Goal: Register for event/course

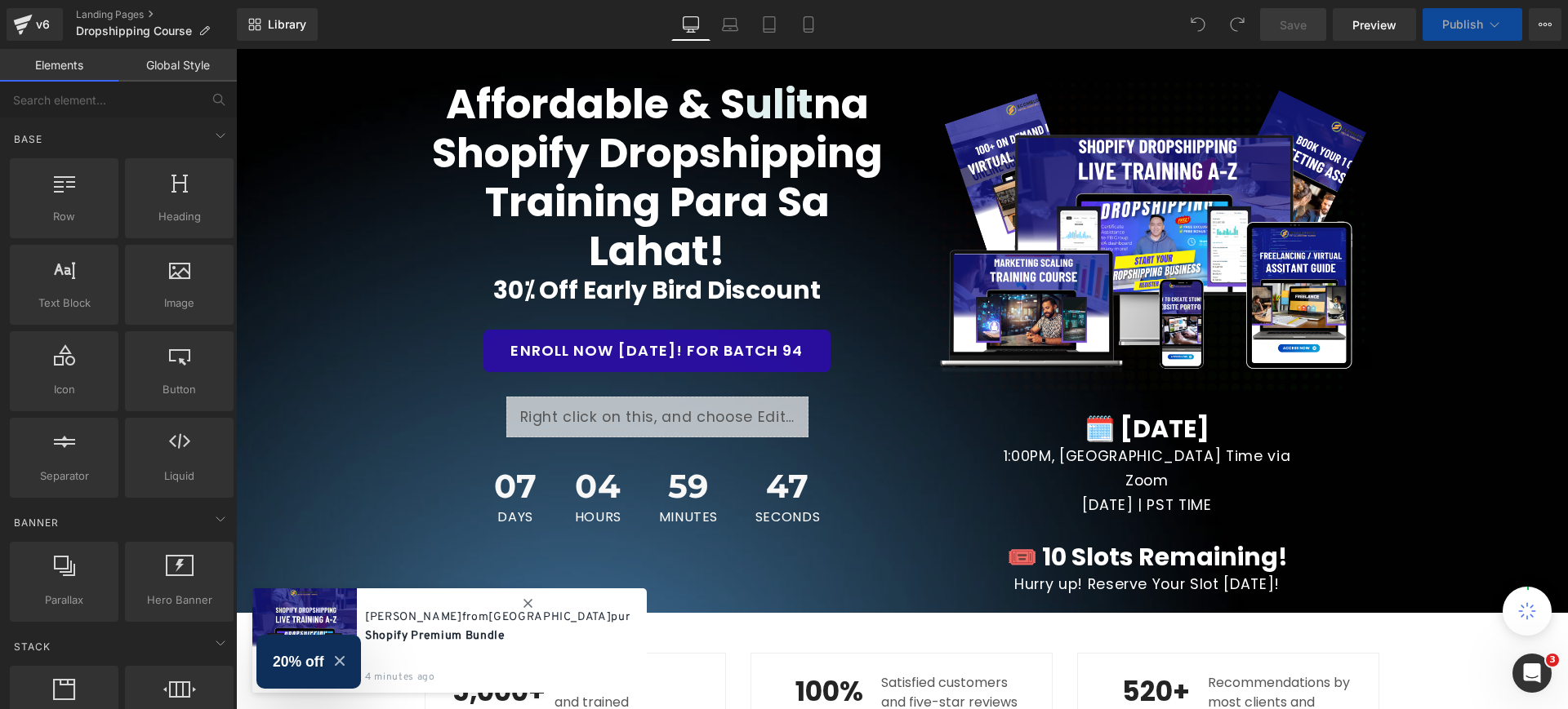
click at [1191, 433] on span "🗓️ [DATE]" at bounding box center [1147, 429] width 125 height 35
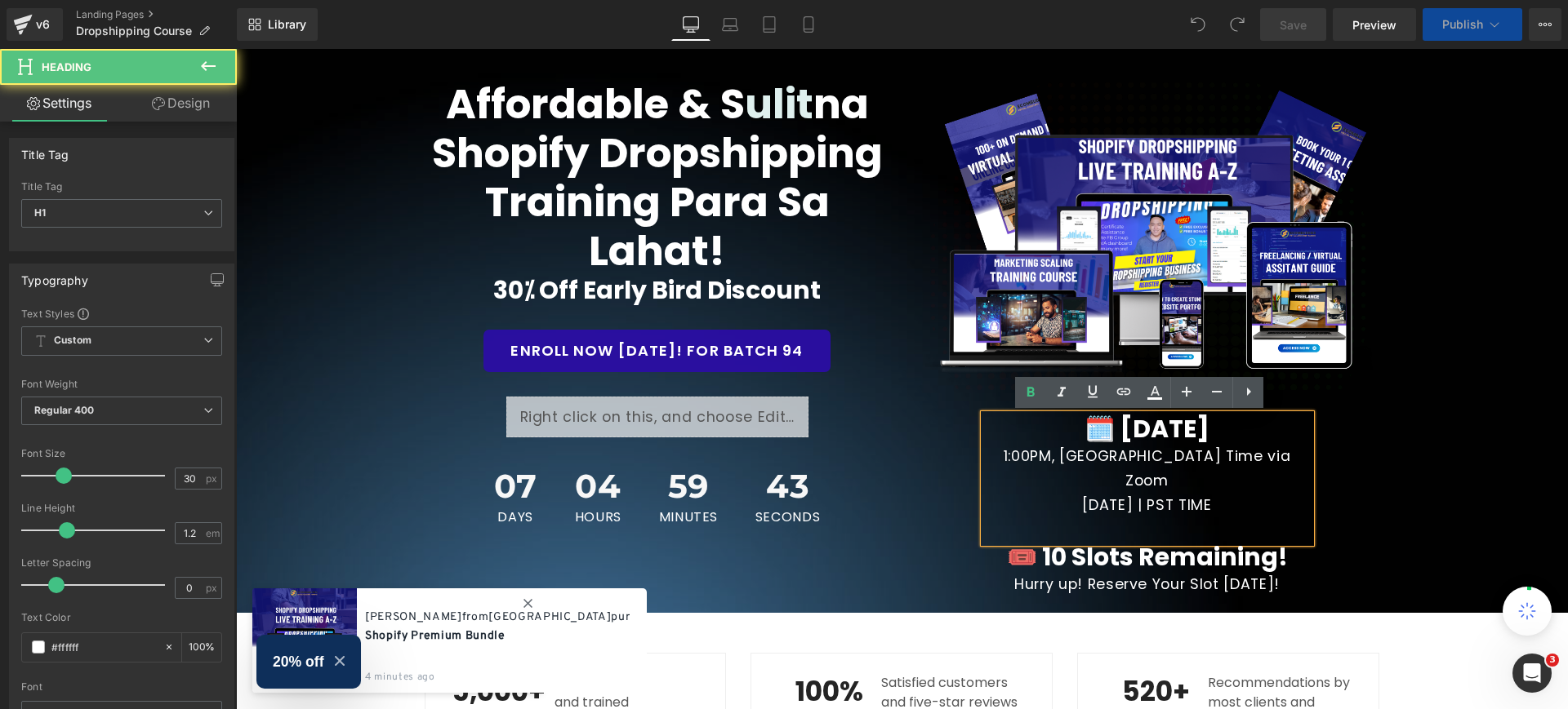
click at [508, 288] on span "30⁒ Off Early Bird Discount" at bounding box center [657, 290] width 327 height 35
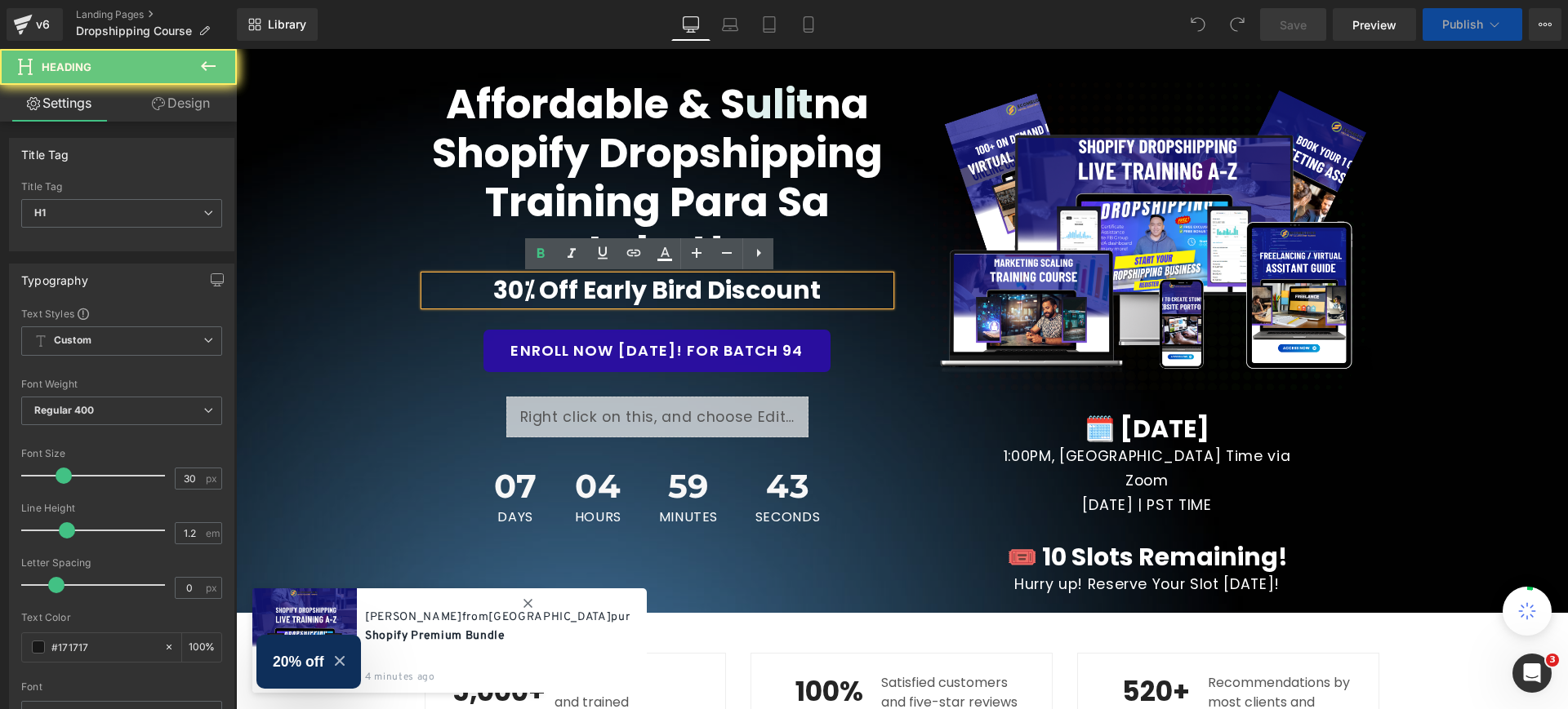
click at [510, 288] on span "30⁒ Off Early Bird Discount" at bounding box center [657, 290] width 327 height 35
click at [505, 295] on span "30⁒ Off Early Bird Discount" at bounding box center [657, 290] width 327 height 35
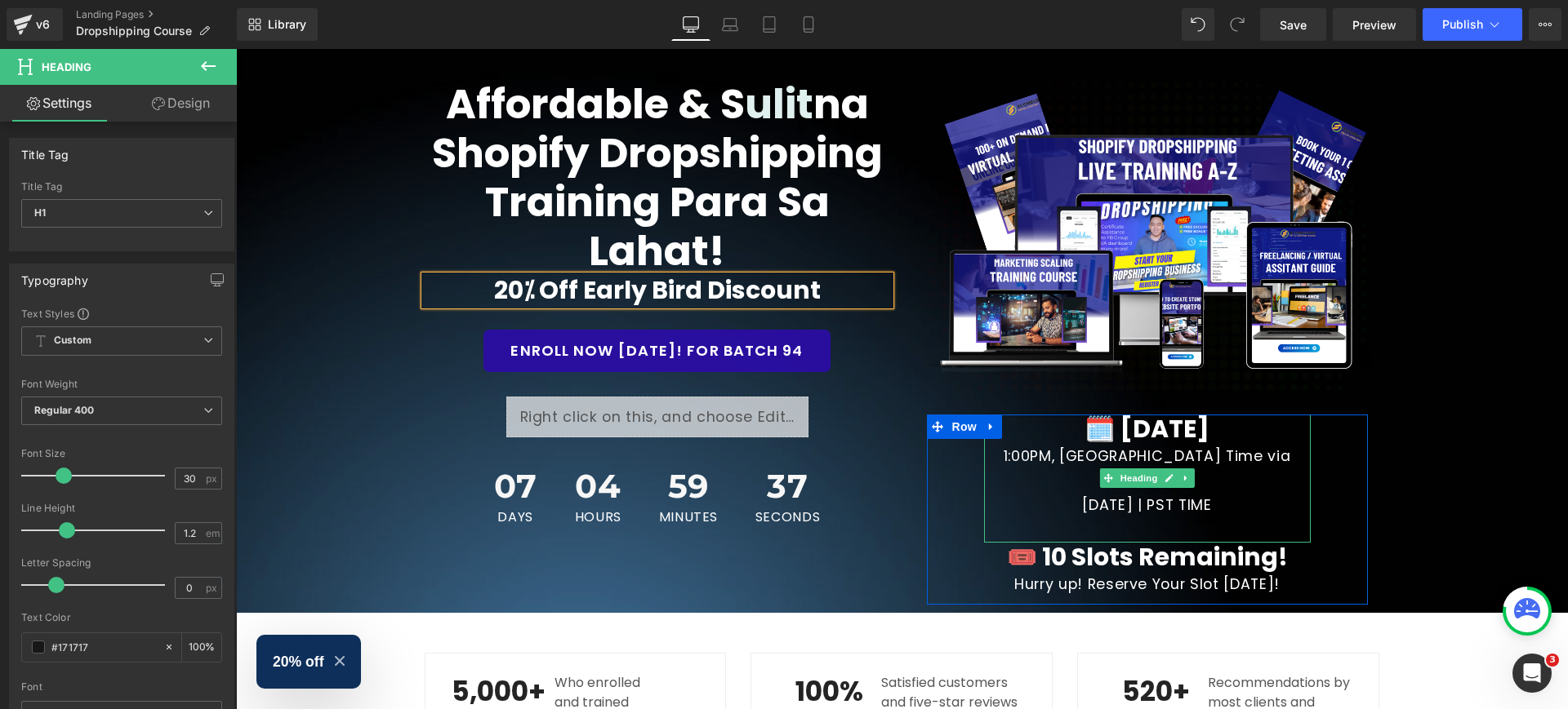
drag, startPoint x: 1198, startPoint y: 431, endPoint x: 1182, endPoint y: 432, distance: 16.0
click at [1197, 433] on span "🗓️ [DATE]" at bounding box center [1147, 429] width 125 height 35
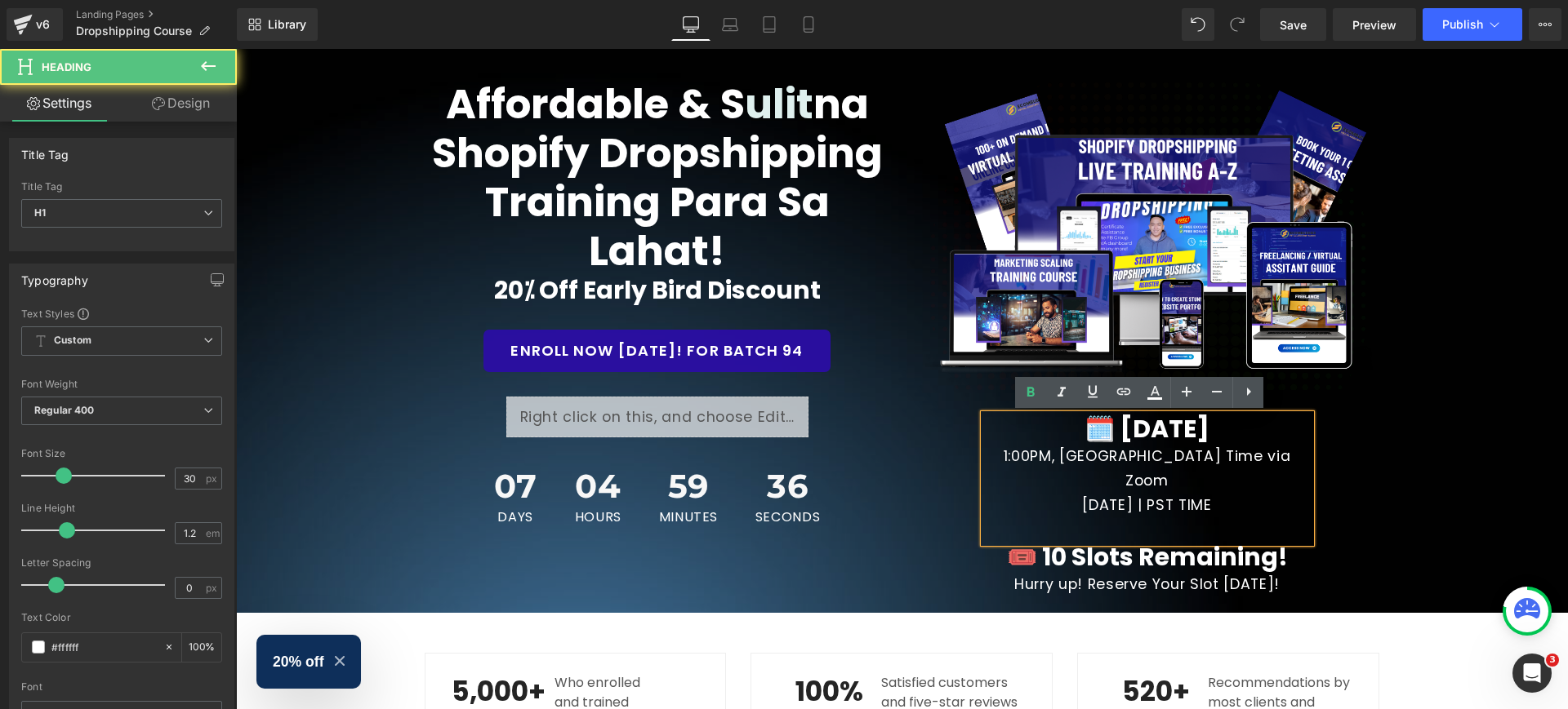
click at [1088, 435] on span "🗓️ [DATE]" at bounding box center [1147, 429] width 125 height 35
click at [1087, 433] on span "🗓️ [DATE]" at bounding box center [1147, 429] width 125 height 35
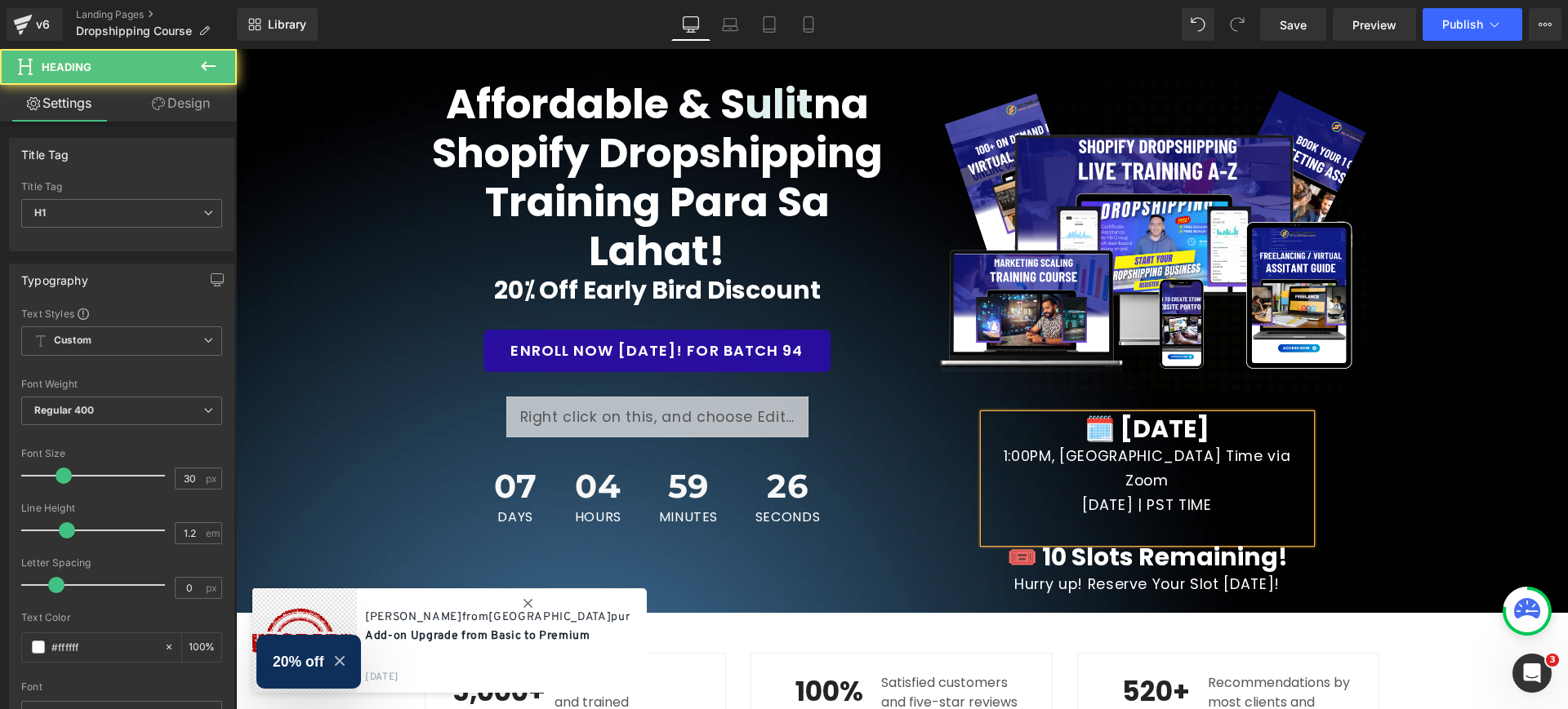
click at [1110, 496] on span "[DATE] | PST TIME" at bounding box center [1147, 505] width 129 height 19
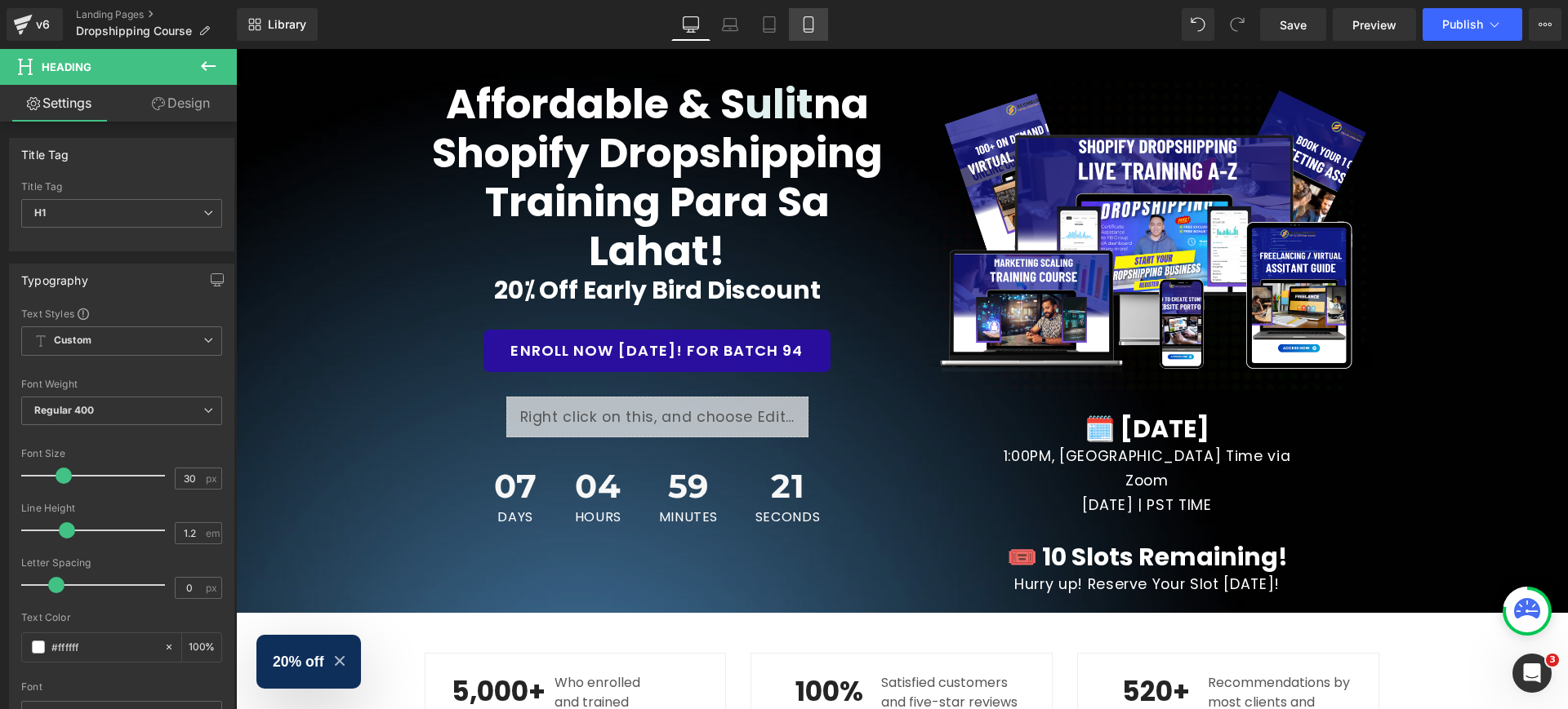
click at [815, 35] on link "Mobile" at bounding box center [809, 24] width 40 height 32
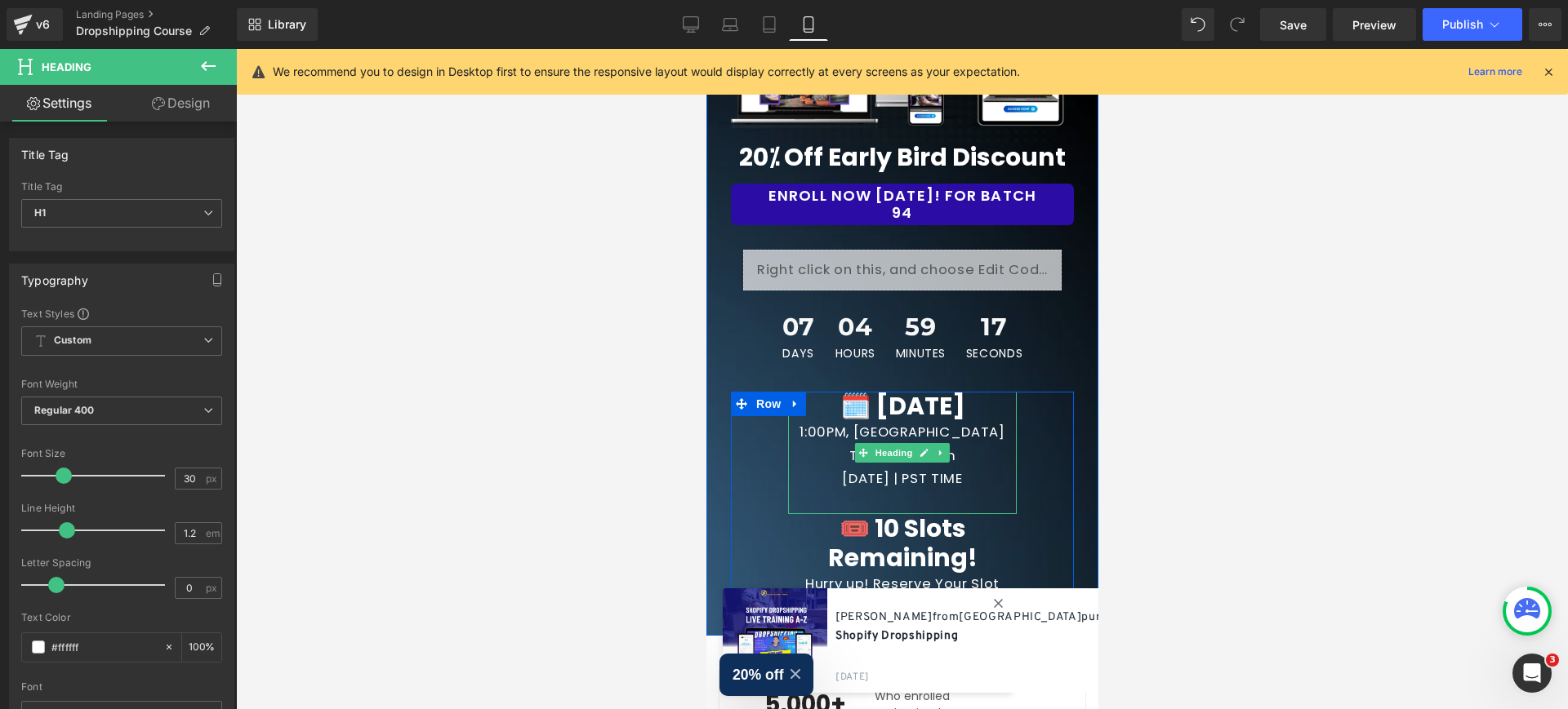
scroll to position [248, 0]
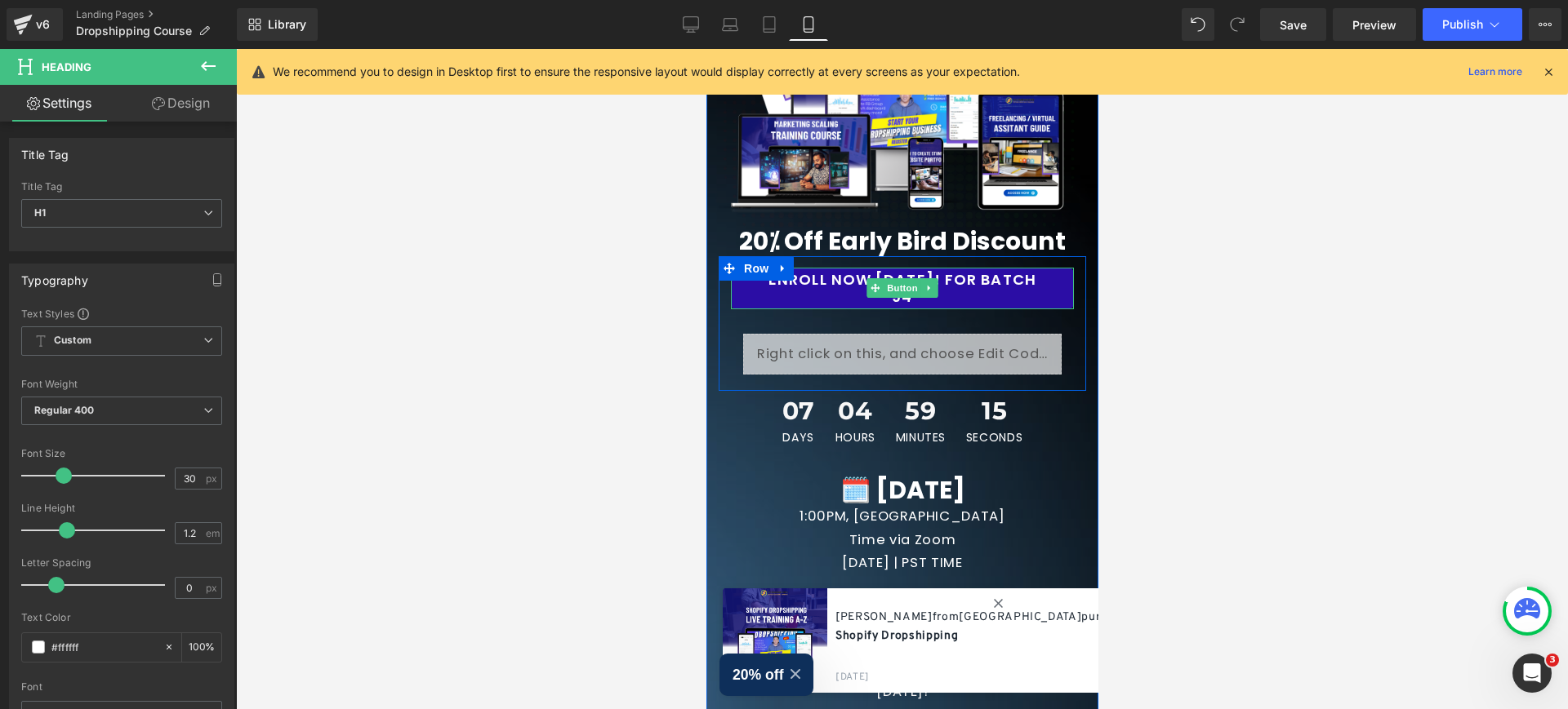
click at [1035, 282] on link "ENROLL NOW [DATE]! FOR BATCH 94" at bounding box center [902, 289] width 343 height 42
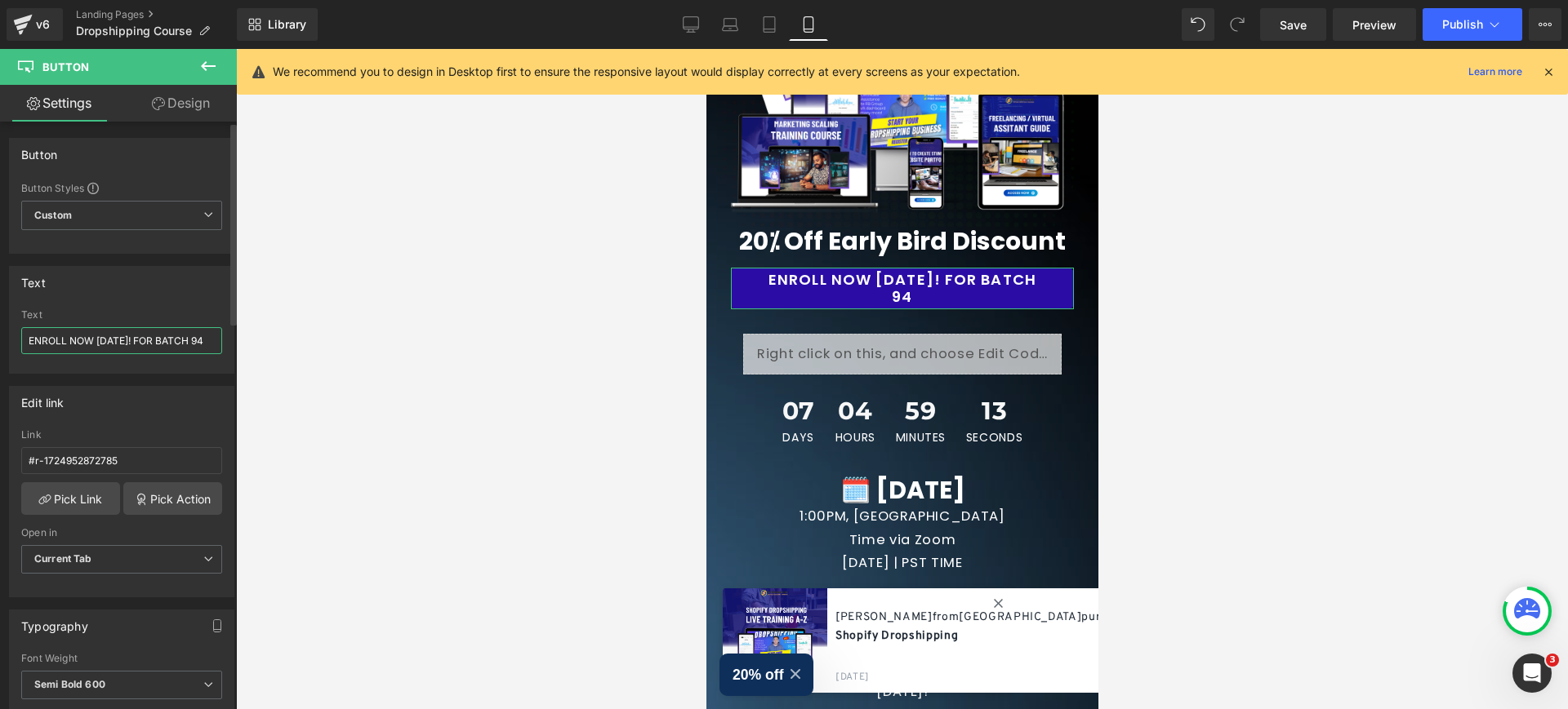
click at [205, 340] on input "ENROLL NOW [DATE]! FOR BATCH 94" at bounding box center [121, 340] width 201 height 27
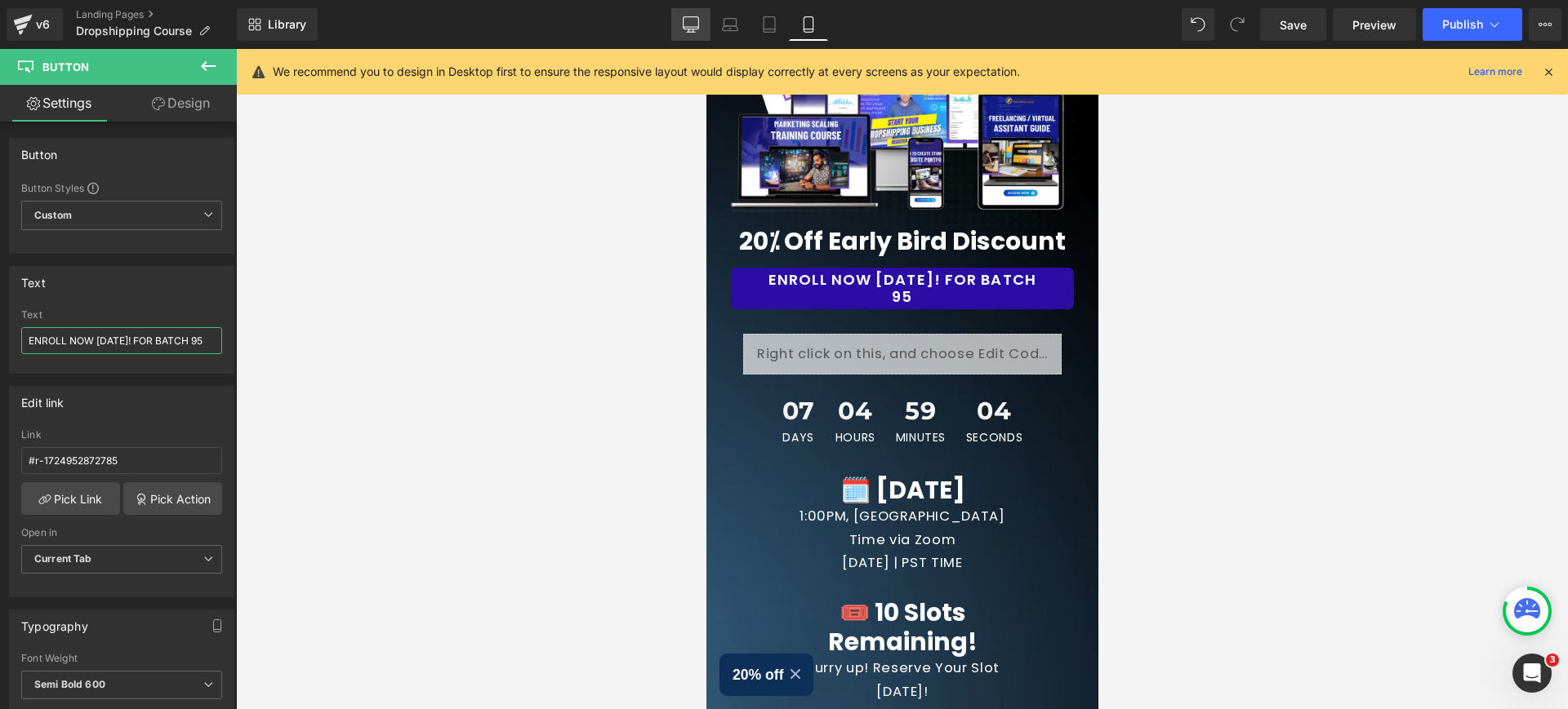
type input "ENROLL NOW [DATE]! FOR BATCH 95"
drag, startPoint x: 684, startPoint y: 22, endPoint x: 862, endPoint y: 204, distance: 254.6
click at [684, 22] on icon at bounding box center [692, 24] width 16 height 12
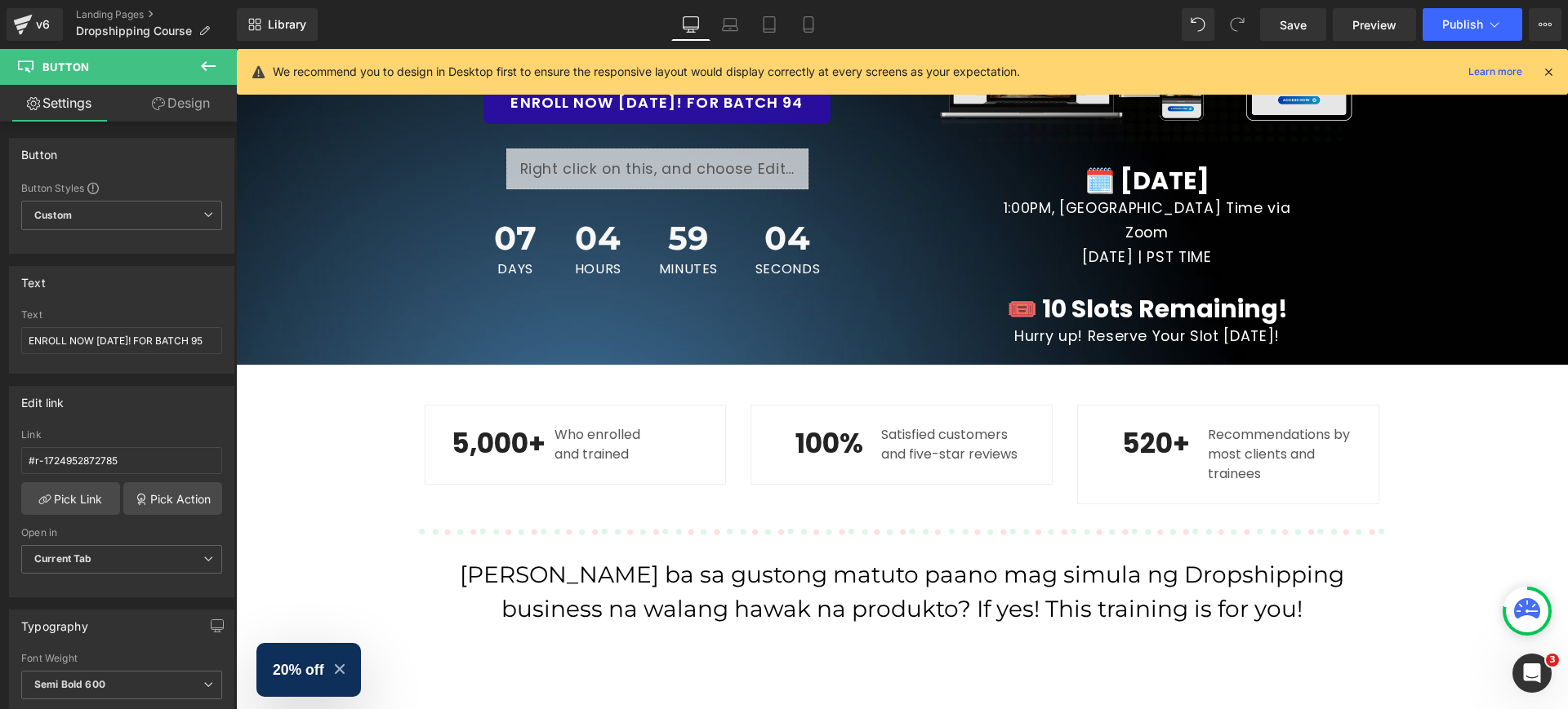
scroll to position [0, 0]
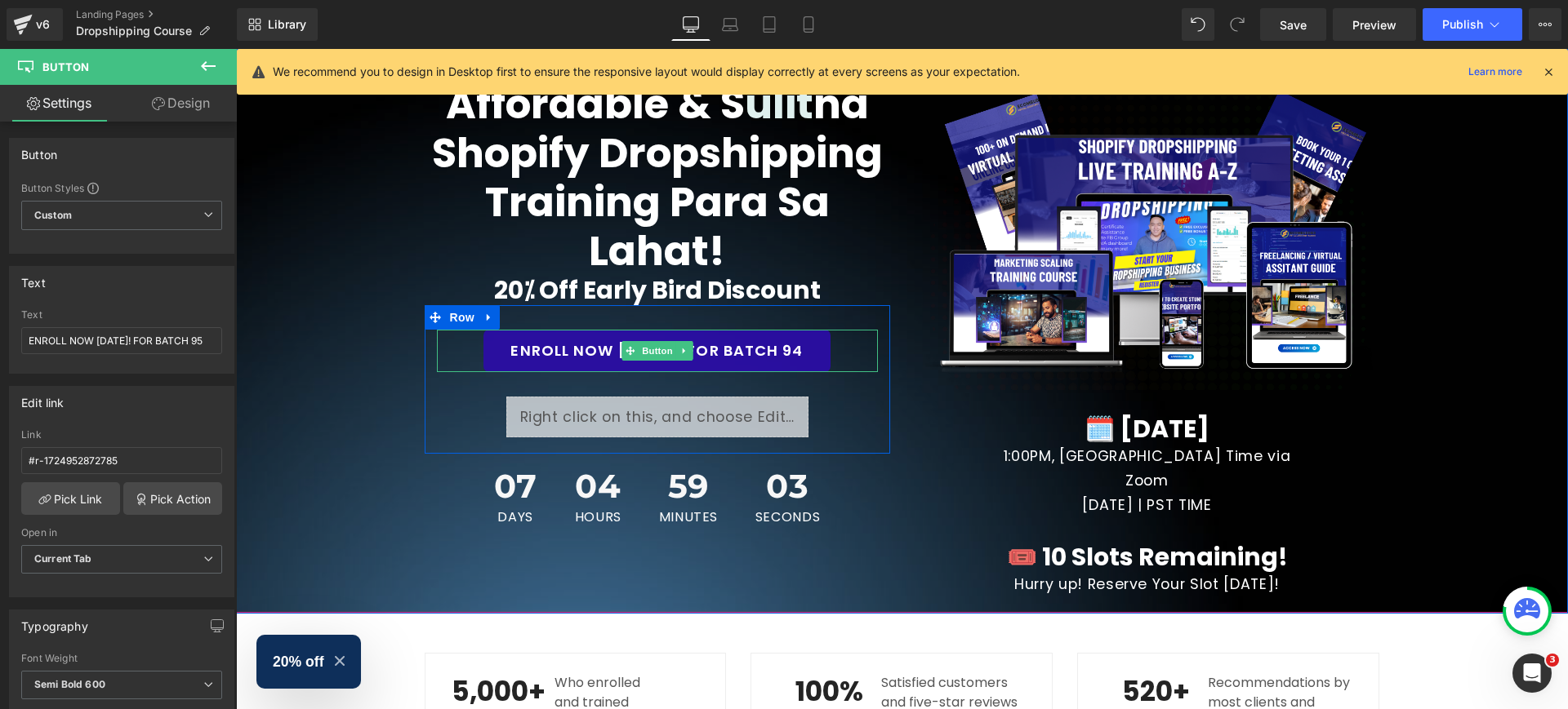
drag, startPoint x: 464, startPoint y: 324, endPoint x: 277, endPoint y: 286, distance: 190.8
click at [788, 347] on link "ENROLL NOW [DATE]! FOR BATCH 94" at bounding box center [657, 351] width 346 height 42
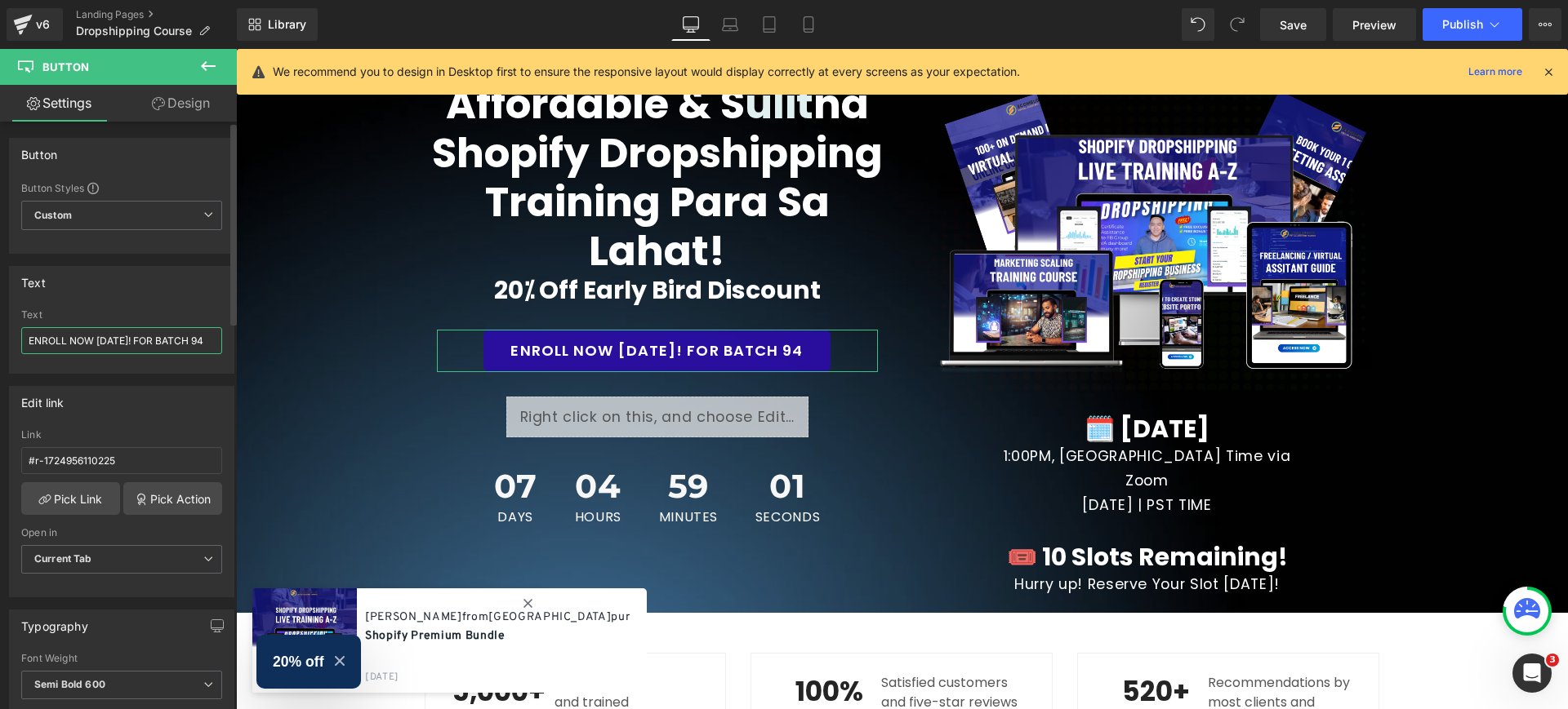
click at [205, 338] on input "ENROLL NOW [DATE]! FOR BATCH 94" at bounding box center [121, 340] width 201 height 27
type input "ENROLL NOW [DATE]! FOR BATCH 95"
click at [1472, 26] on span "Publish" at bounding box center [1463, 24] width 41 height 13
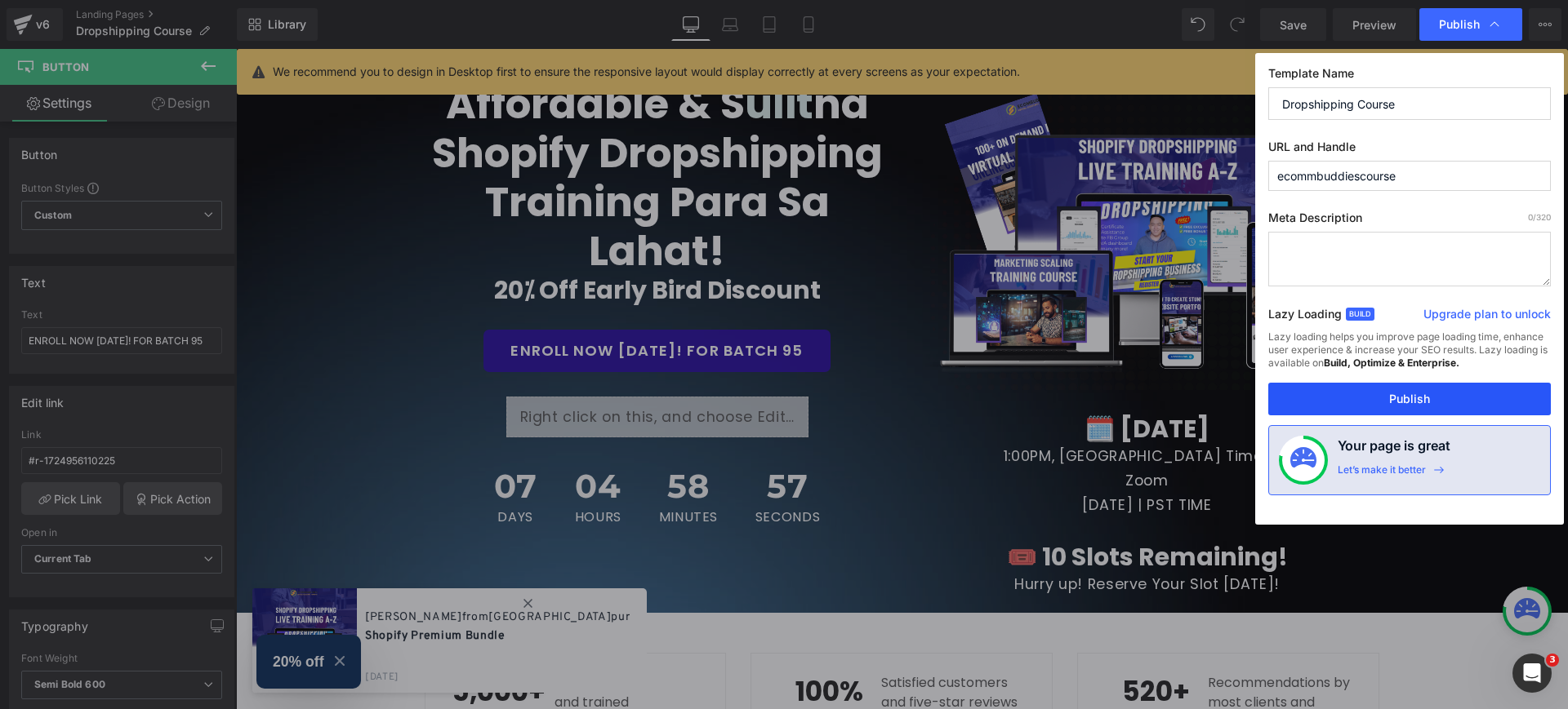
click at [1412, 410] on button "Publish" at bounding box center [1410, 398] width 283 height 32
